Goal: Navigation & Orientation: Find specific page/section

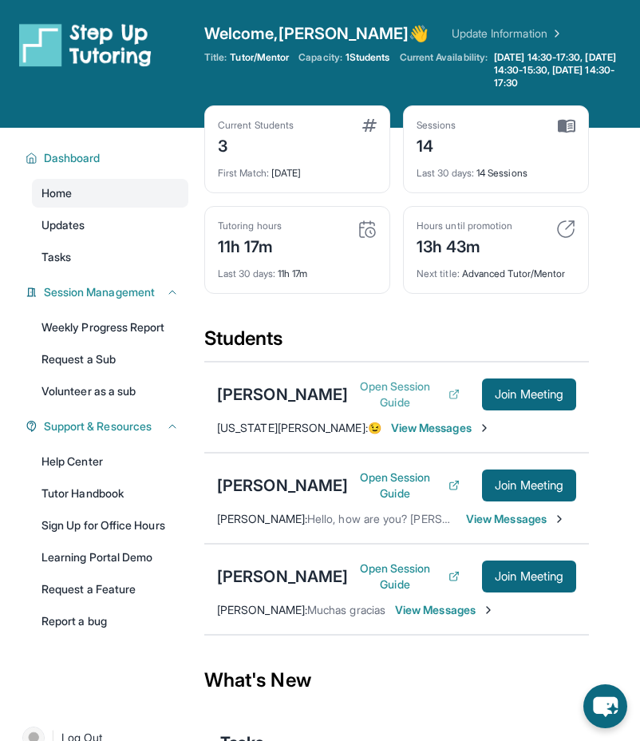
click at [410, 381] on button "Open Session Guide" at bounding box center [404, 394] width 112 height 32
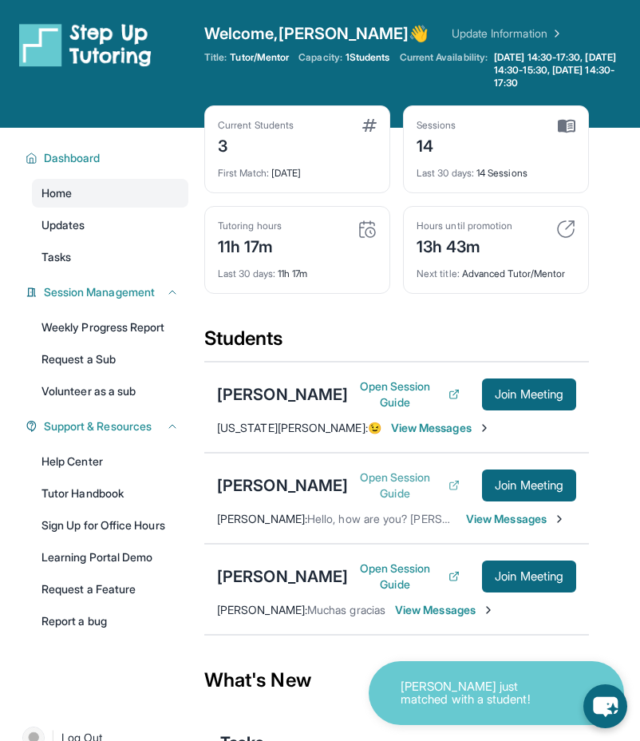
click at [409, 501] on button "Open Session Guide" at bounding box center [404, 485] width 112 height 32
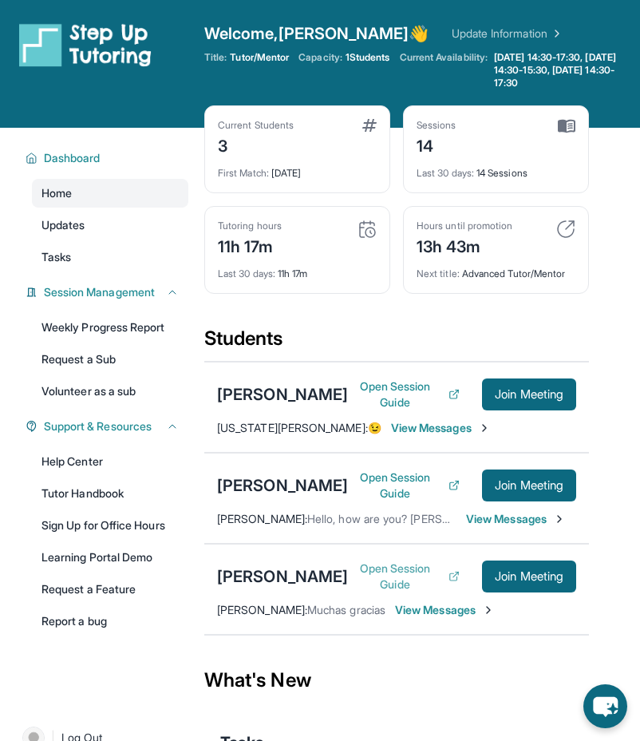
click at [380, 592] on button "Open Session Guide" at bounding box center [404, 576] width 112 height 32
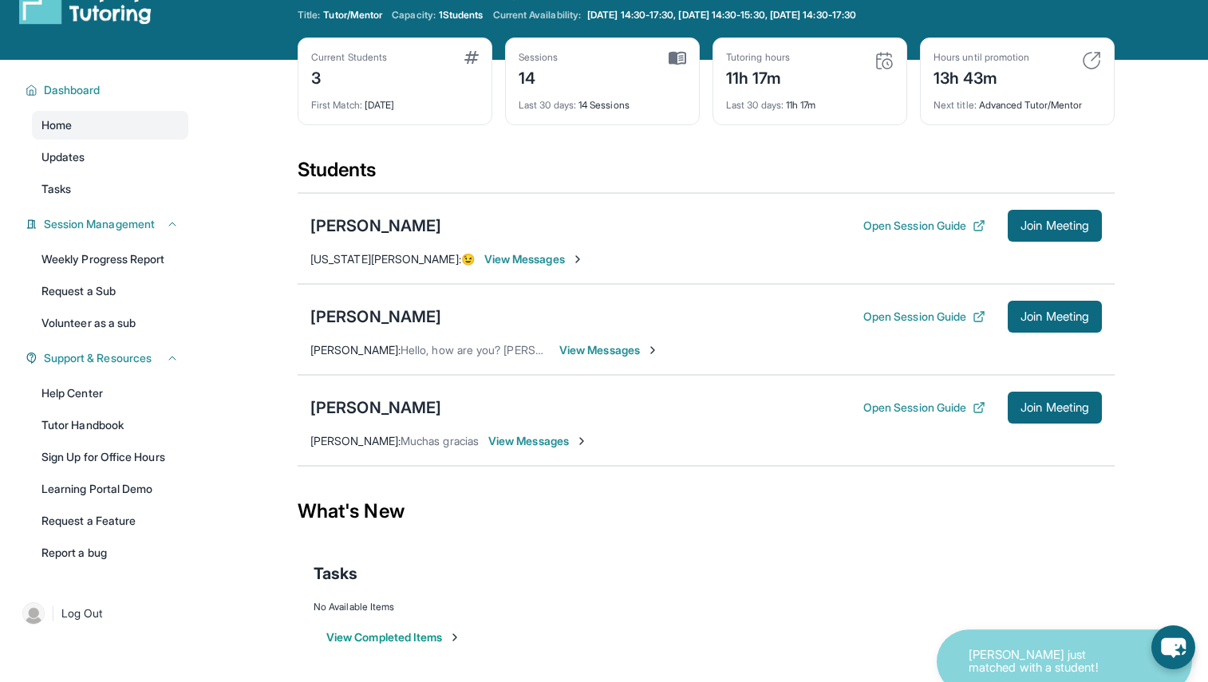
scroll to position [43, 0]
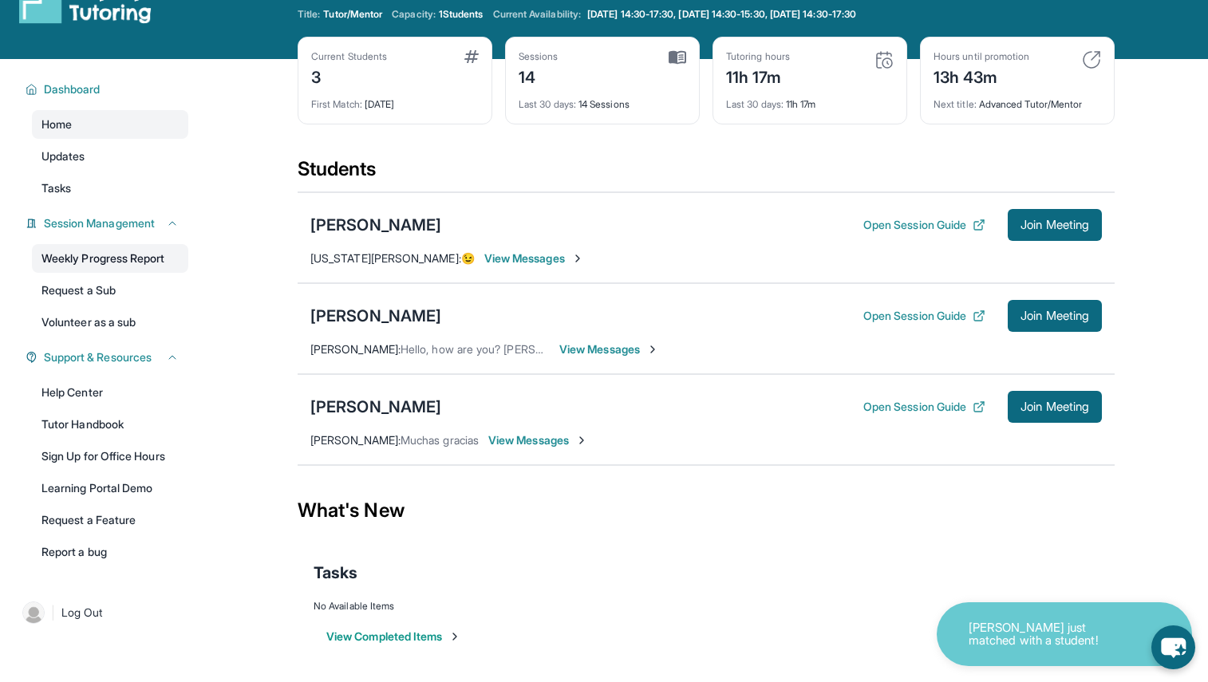
click at [117, 263] on link "Weekly Progress Report" at bounding box center [110, 258] width 156 height 29
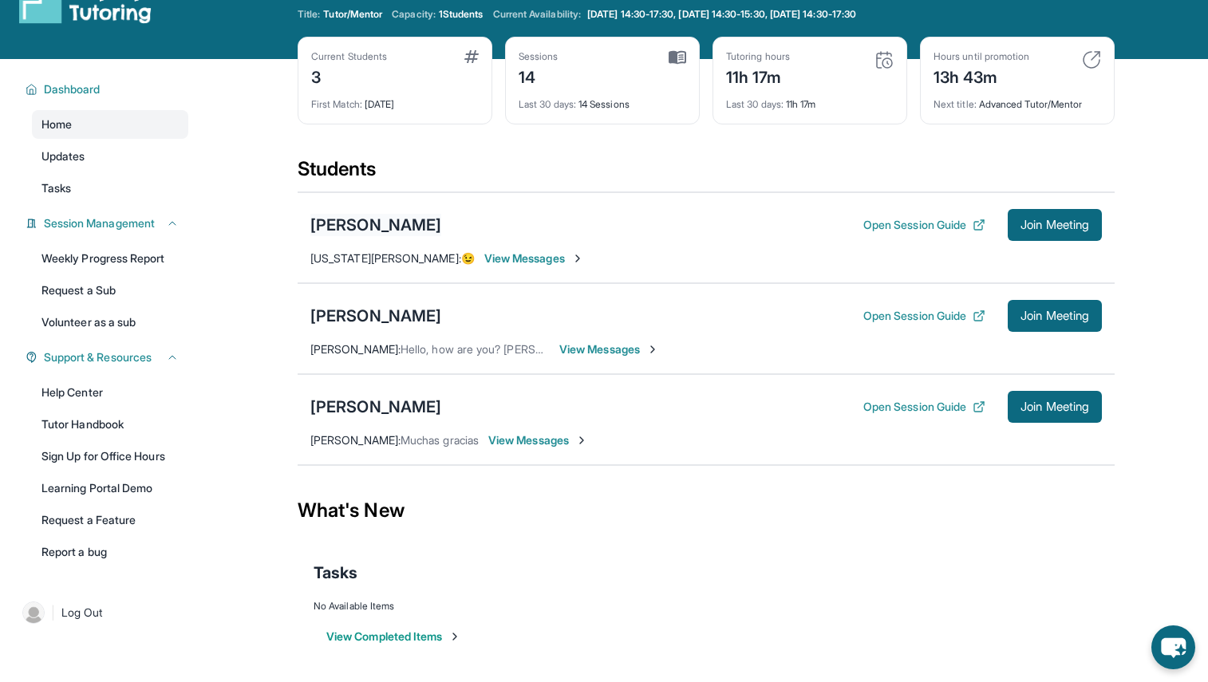
scroll to position [0, 0]
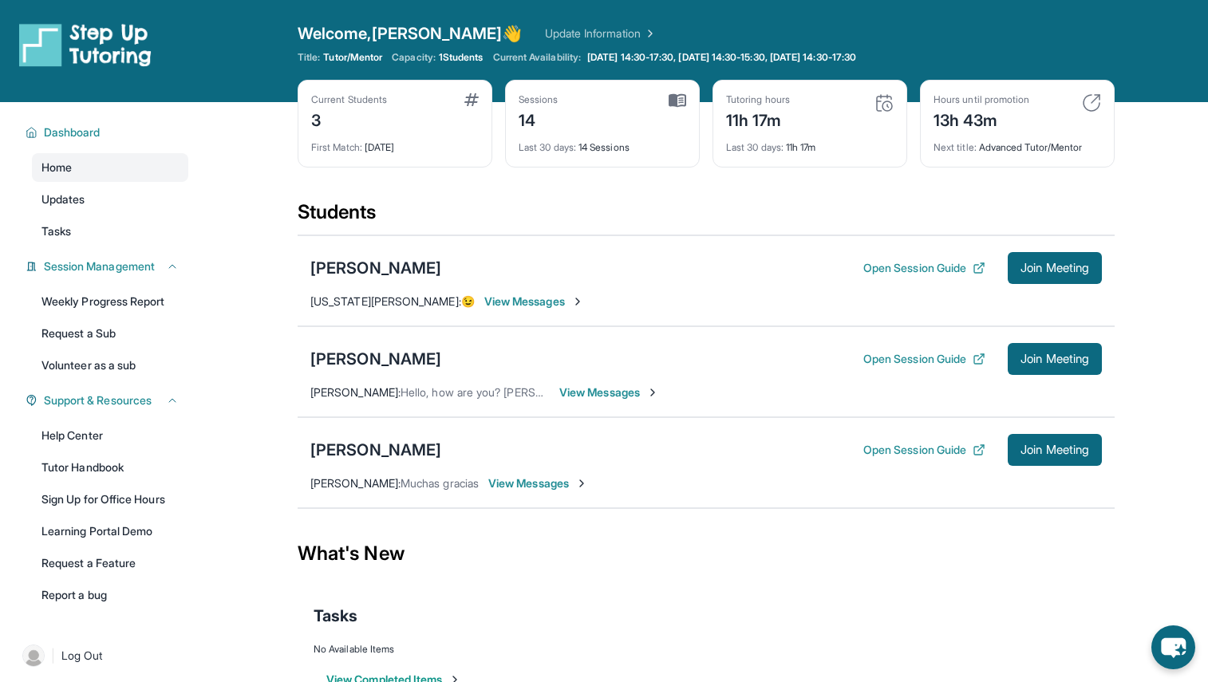
click at [549, 37] on link "Update Information" at bounding box center [601, 34] width 112 height 16
click at [649, 271] on button "Open Session Guide" at bounding box center [924, 268] width 122 height 16
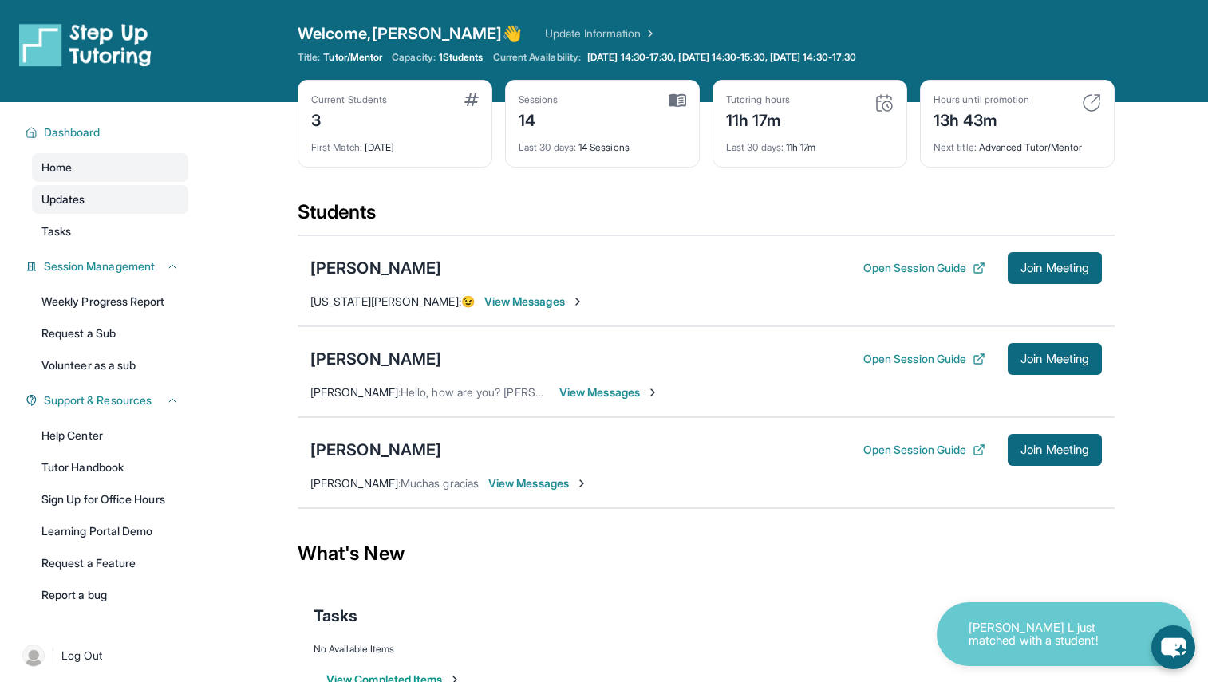
click at [73, 197] on span "Updates" at bounding box center [63, 200] width 44 height 16
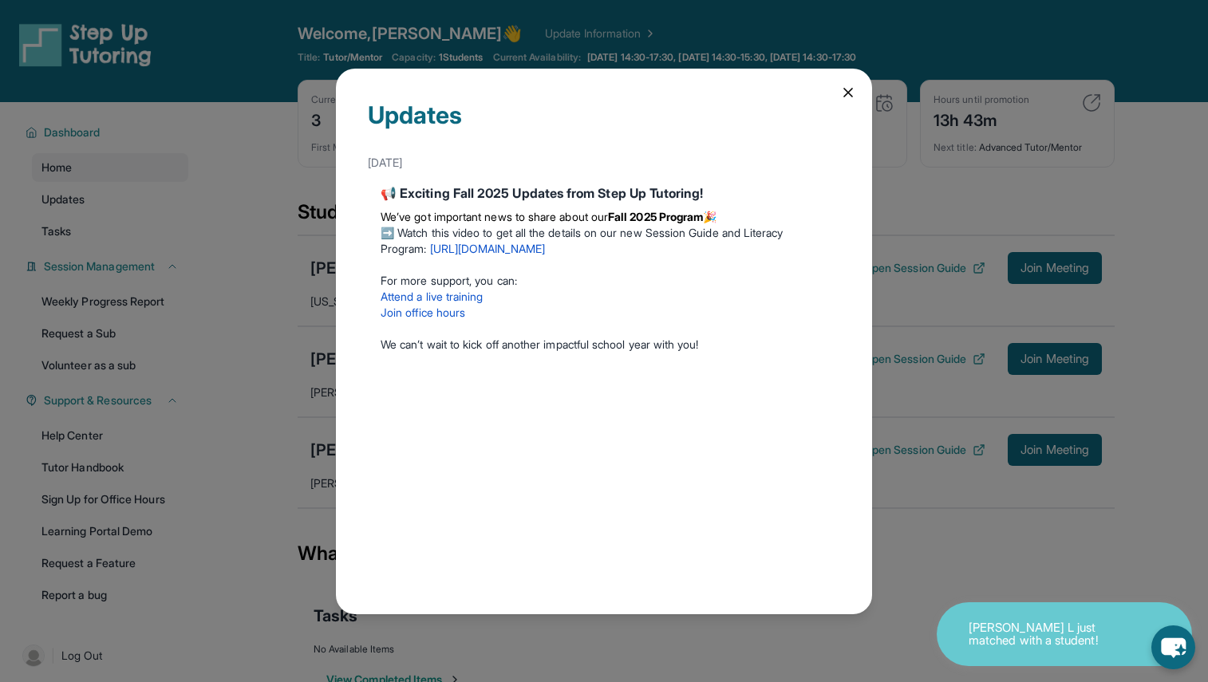
click at [71, 221] on div "Updates [DATE] 📢 Exciting Fall 2025 Updates from Step Up Tutoring! We’ve got im…" at bounding box center [604, 341] width 1208 height 682
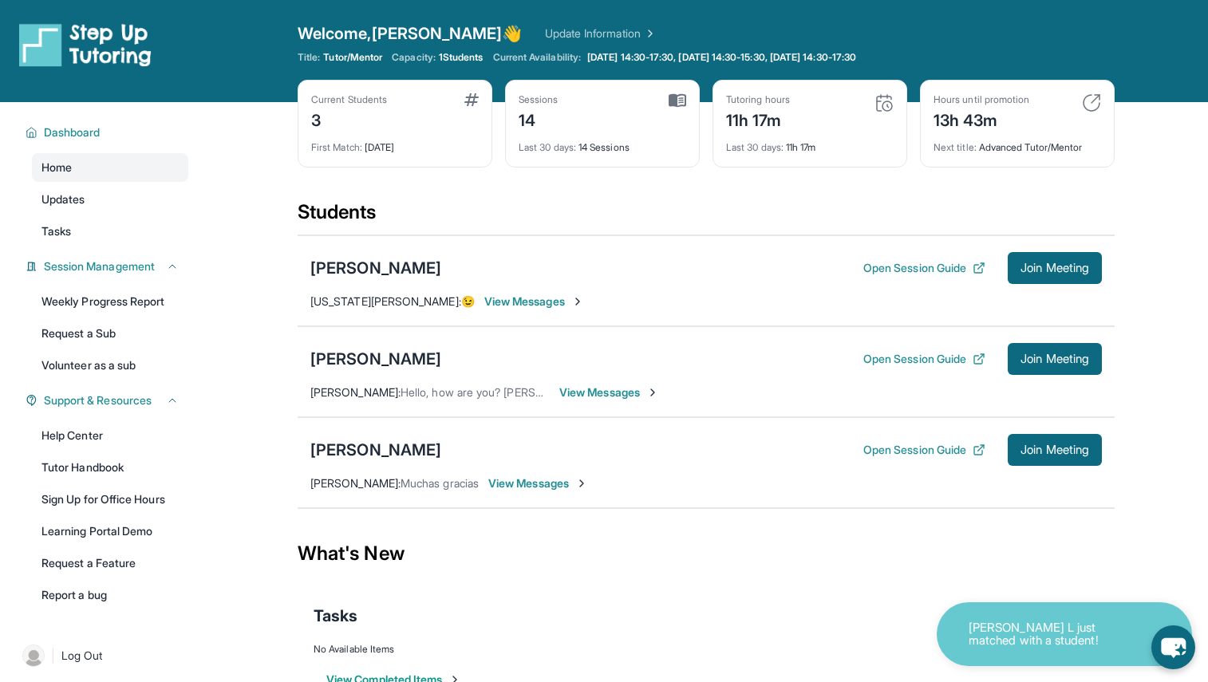
click at [71, 221] on link "Tasks" at bounding box center [110, 231] width 156 height 29
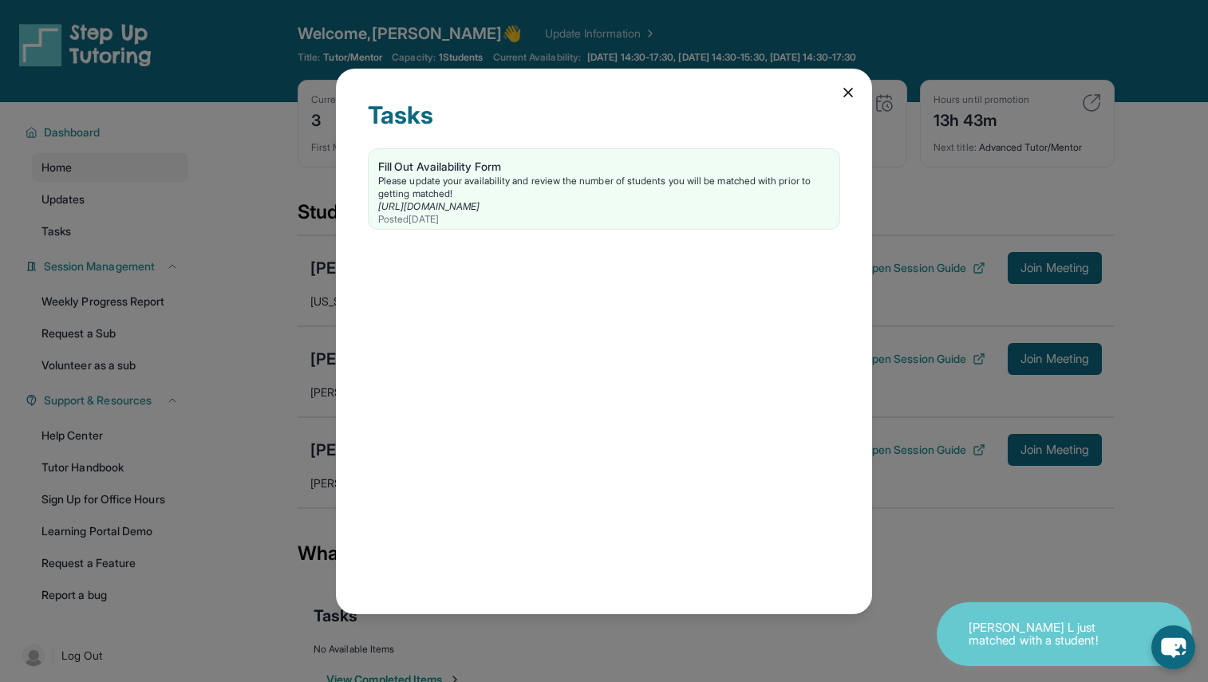
click at [649, 93] on icon at bounding box center [848, 93] width 16 height 16
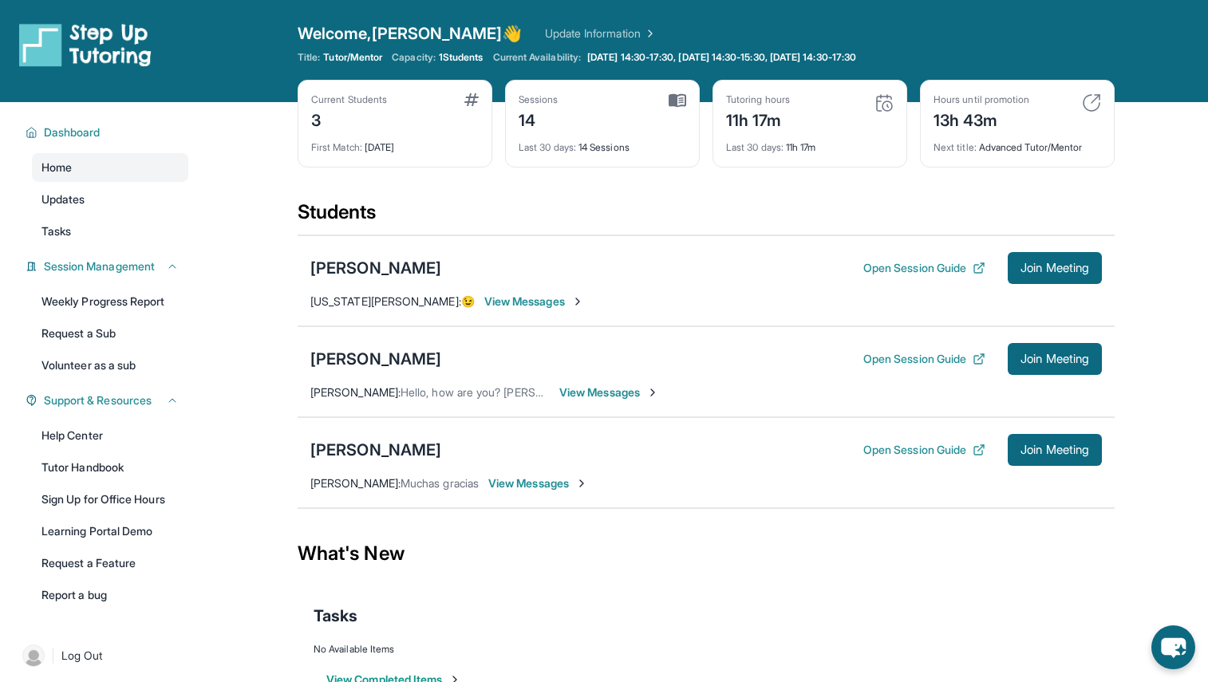
scroll to position [102, 0]
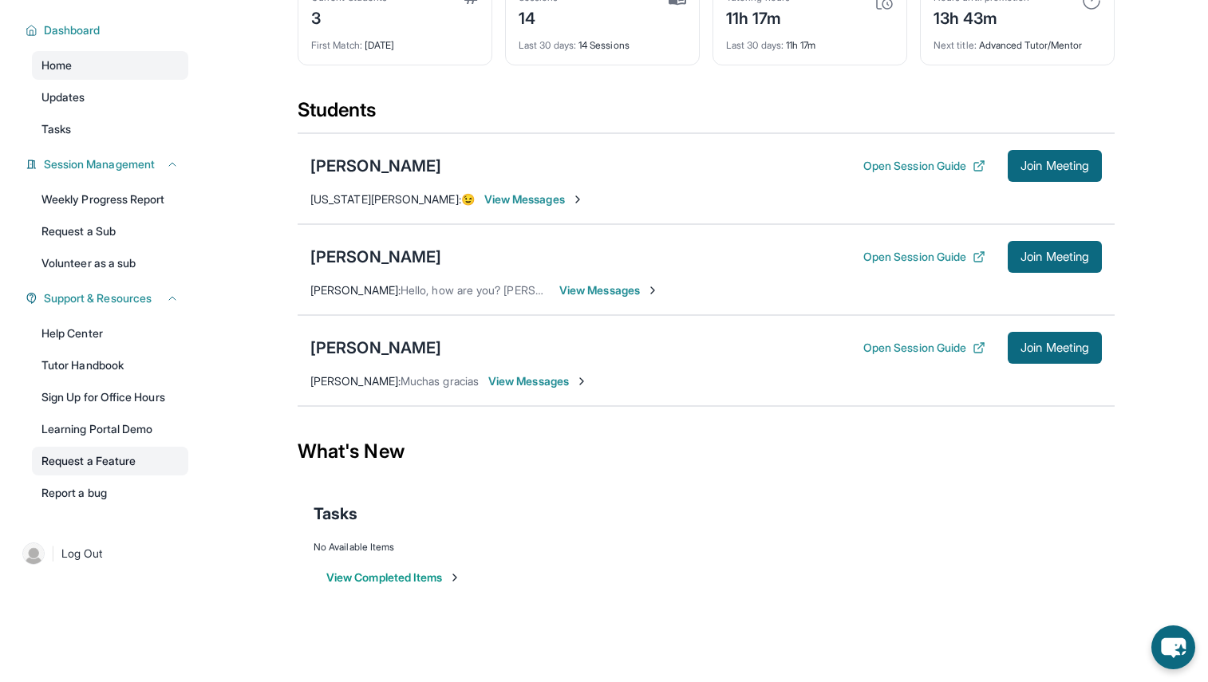
click at [113, 463] on link "Request a Feature" at bounding box center [110, 461] width 156 height 29
click at [97, 397] on link "Sign Up for Office Hours" at bounding box center [110, 397] width 156 height 29
click at [121, 369] on link "Tutor Handbook" at bounding box center [110, 365] width 156 height 29
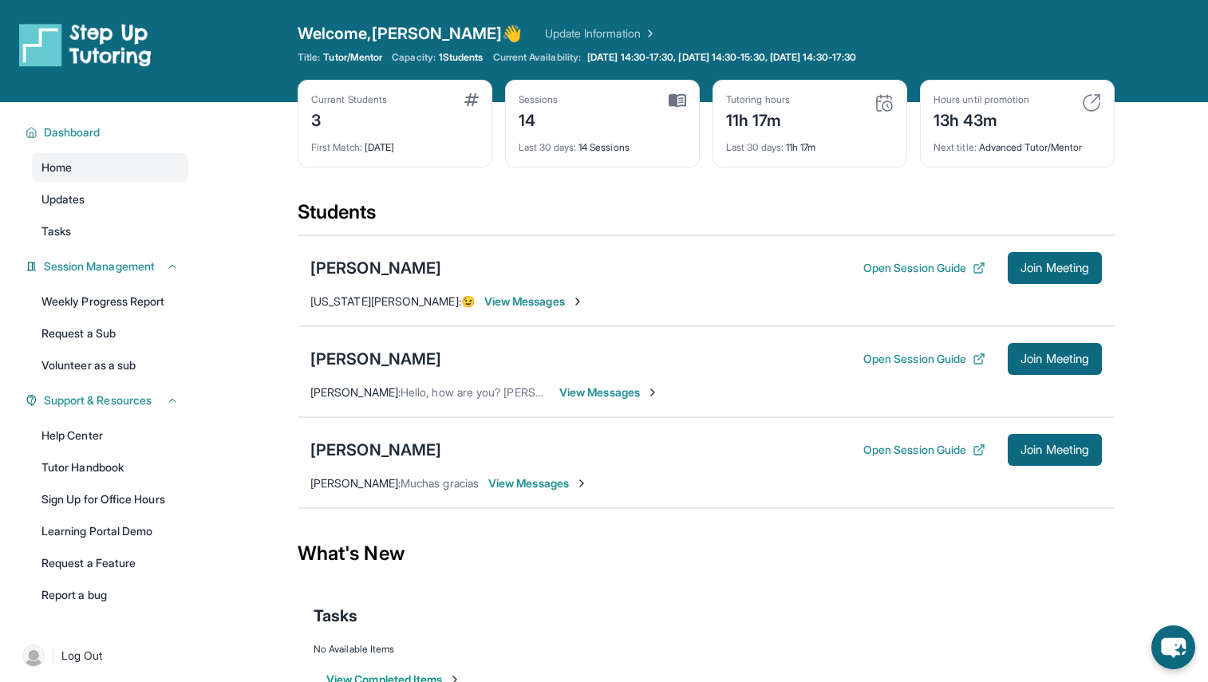
click at [649, 111] on div "Tutoring hours 11h 17m" at bounding box center [810, 112] width 168 height 38
